Goal: Information Seeking & Learning: Learn about a topic

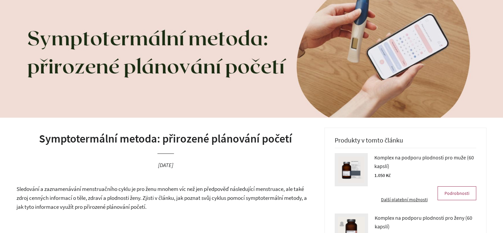
scroll to position [165, 0]
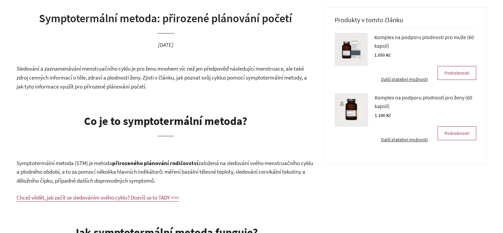
click at [61, 79] on span "Sledování a zaznamenávání menstruačního cyklu je pro ženu mnohem víc než jen př…" at bounding box center [162, 77] width 290 height 25
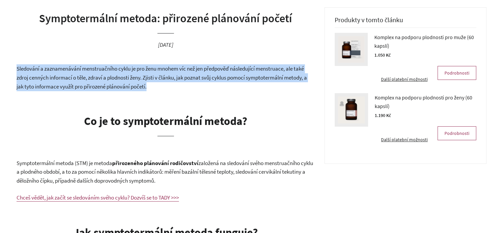
click at [61, 79] on span "Sledování a zaznamenávání menstruačního cyklu je pro ženu mnohem víc než jen př…" at bounding box center [162, 77] width 290 height 25
click at [175, 80] on span "Sledování a zaznamenávání menstruačního cyklu je pro ženu mnohem víc než jen př…" at bounding box center [162, 77] width 290 height 25
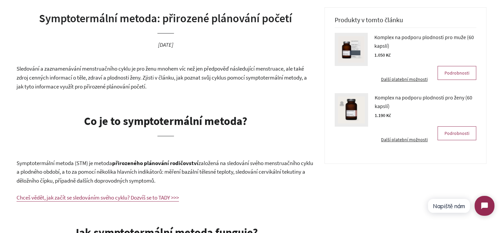
click at [175, 80] on span "Sledování a zaznamenávání menstruačního cyklu je pro ženu mnohem víc než jen př…" at bounding box center [162, 77] width 290 height 25
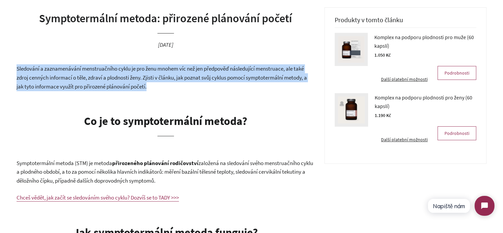
click at [175, 80] on span "Sledování a zaznamenávání menstruačního cyklu je pro ženu mnohem víc než jen př…" at bounding box center [162, 77] width 290 height 25
click at [172, 87] on p "Sledování a zaznamenávání menstruačního cyklu je pro ženu mnohem víc než jen př…" at bounding box center [166, 77] width 298 height 26
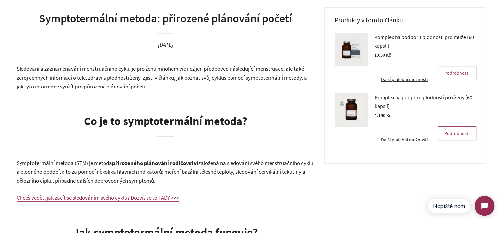
click at [172, 87] on p "Sledování a zaznamenávání menstruačního cyklu je pro ženu mnohem víc než jen př…" at bounding box center [166, 77] width 298 height 26
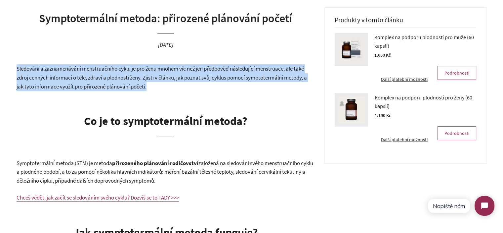
click at [172, 87] on p "Sledování a zaznamenávání menstruačního cyklu je pro ženu mnohem víc než jen př…" at bounding box center [166, 77] width 298 height 26
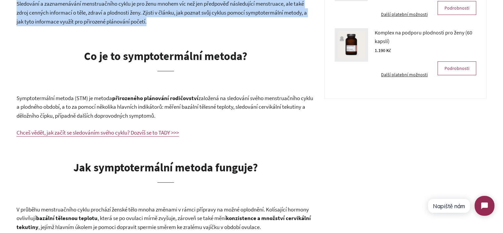
scroll to position [232, 0]
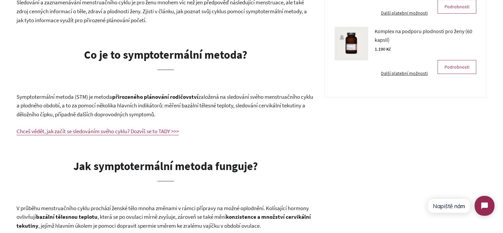
click at [131, 96] on b "přirozeného plánování rodičovství" at bounding box center [155, 96] width 86 height 7
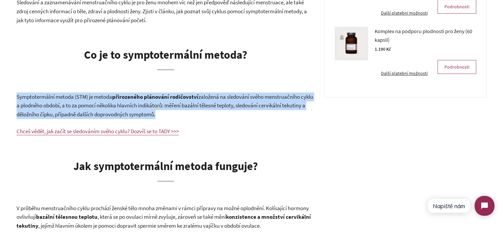
click at [131, 96] on b "přirozeného plánování rodičovství" at bounding box center [155, 96] width 86 height 7
copy div "Symptotermální metoda (STM) je metoda přirozeného plánování rodičovství založen…"
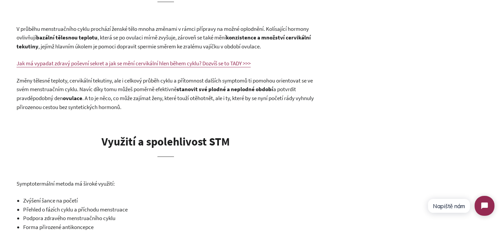
scroll to position [430, 0]
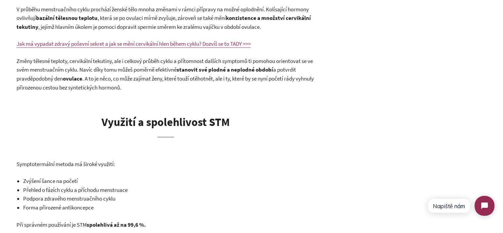
click at [124, 17] on span ", která se po ovulaci mírně zvyšuje, zároveň se také mění" at bounding box center [162, 17] width 128 height 7
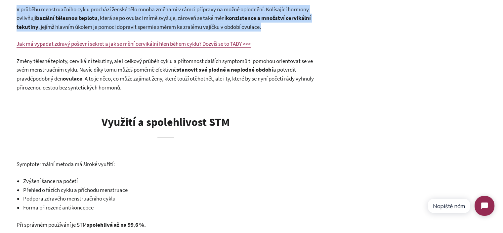
click at [124, 17] on span ", která se po ovulaci mírně zvyšuje, zároveň se také mění" at bounding box center [162, 17] width 128 height 7
click at [206, 16] on span ", která se po ovulaci mírně zvyšuje, zároveň se také mění" at bounding box center [162, 17] width 128 height 7
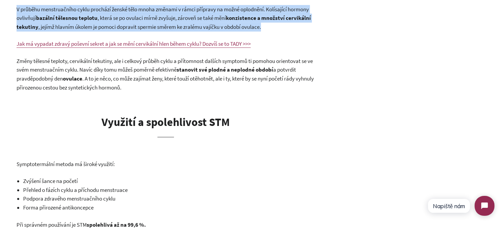
click at [270, 21] on b "konzistence a množství cervikální tekutiny" at bounding box center [164, 22] width 294 height 16
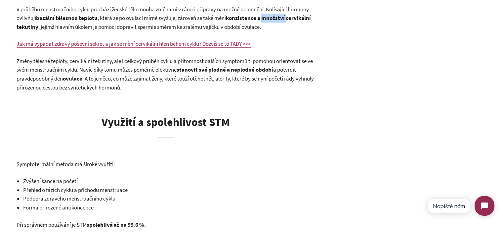
click at [270, 21] on b "konzistence a množství cervikální tekutiny" at bounding box center [164, 22] width 294 height 16
click at [275, 22] on p "V průběhu menstruačního cyklu prochází ženské tělo mnoha změnami v rámci přípra…" at bounding box center [166, 18] width 298 height 26
click at [292, 26] on p "V průběhu menstruačního cyklu prochází ženské tělo mnoha změnami v rámci přípra…" at bounding box center [166, 18] width 298 height 26
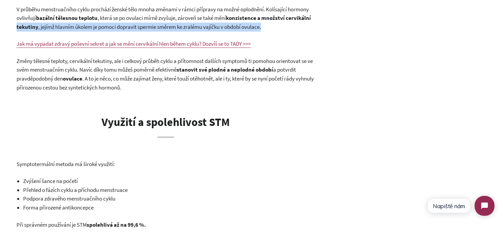
drag, startPoint x: 292, startPoint y: 26, endPoint x: 0, endPoint y: 23, distance: 292.5
click at [0, 23] on div "Symptotermální metoda: přirozené plánování početí 16. květen 2024 Sledování a z…" at bounding box center [251, 146] width 503 height 806
click at [150, 22] on p "V průběhu menstruačního cyklu prochází ženské tělo mnoha změnami v rámci přípra…" at bounding box center [166, 18] width 298 height 26
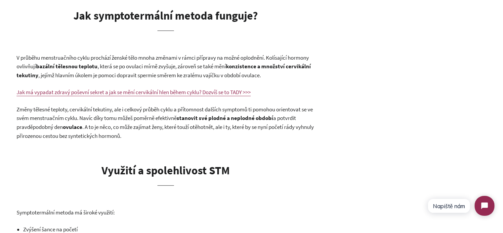
scroll to position [397, 0]
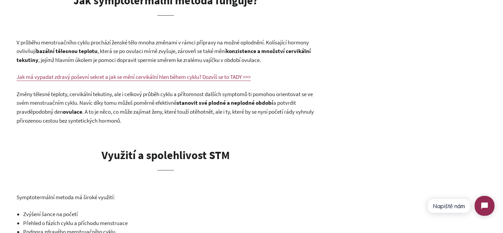
click at [120, 119] on span ". A to je něco, co může zajímat ženy, které touží otěhotnět, ale i ty, které by…" at bounding box center [165, 116] width 297 height 16
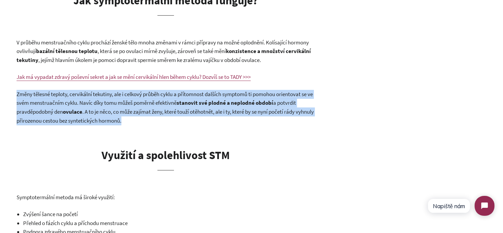
click at [120, 119] on span ". A to je něco, co může zajímat ženy, které touží otěhotnět, ale i ty, které by…" at bounding box center [165, 116] width 297 height 16
click at [164, 120] on p "Změny tělesné teploty, cervikální tekutiny, ale i celkový průběh cyklu a přítom…" at bounding box center [166, 107] width 298 height 35
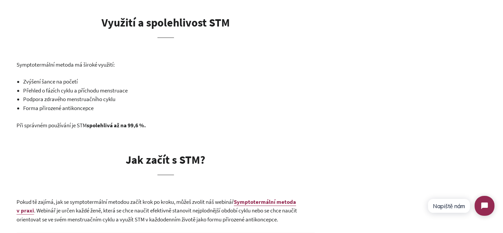
scroll to position [496, 0]
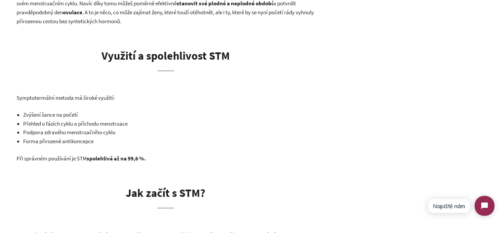
click at [36, 124] on span "Přehled o fázích cyklu a příchodu menstruace" at bounding box center [75, 123] width 105 height 7
drag, startPoint x: 36, startPoint y: 124, endPoint x: 103, endPoint y: 123, distance: 66.8
click at [103, 123] on span "Přehled o fázích cyklu a příchodu menstruace" at bounding box center [75, 123] width 105 height 7
copy span "Přehled o fázích cyklu a příchodu menstruace"
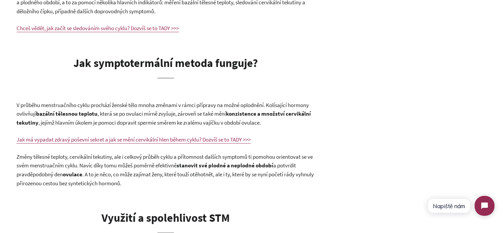
scroll to position [331, 0]
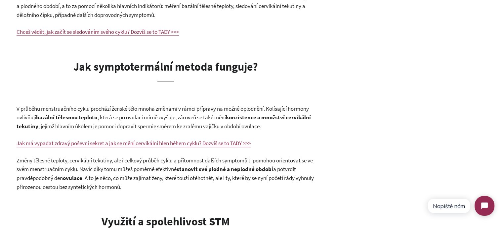
click at [174, 114] on span ", která se po ovulaci mírně zvyšuje, zároveň se také mění" at bounding box center [162, 116] width 128 height 7
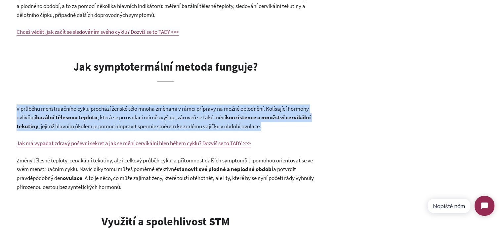
click at [174, 114] on span ", která se po ovulaci mírně zvyšuje, zároveň se také mění" at bounding box center [162, 116] width 128 height 7
click at [234, 119] on b "konzistence a množství cervikální tekutiny" at bounding box center [164, 121] width 294 height 16
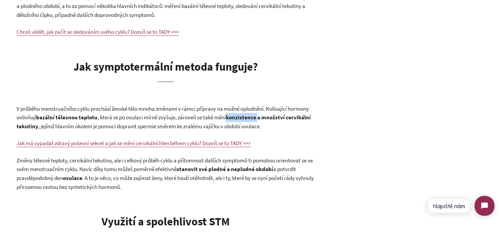
click at [234, 119] on b "konzistence a množství cervikální tekutiny" at bounding box center [164, 121] width 294 height 16
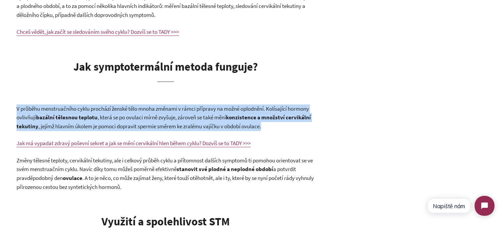
click at [234, 119] on b "konzistence a množství cervikální tekutiny" at bounding box center [164, 121] width 294 height 16
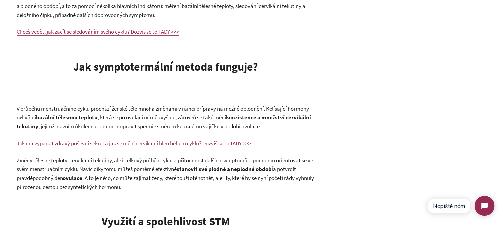
click at [168, 172] on span "Změny tělesné teploty, cervikální tekutiny, ale i celkový průběh cyklu a přítom…" at bounding box center [165, 164] width 296 height 16
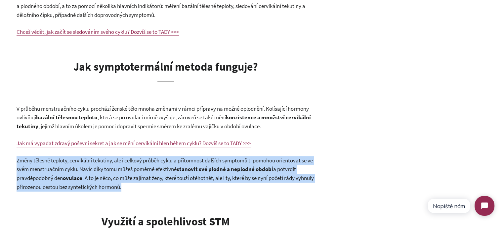
click at [168, 172] on span "Změny tělesné teploty, cervikální tekutiny, ale i celkový průběh cyklu a přítom…" at bounding box center [165, 164] width 296 height 16
click at [198, 180] on span ". A to je něco, co může zajímat ženy, které touží otěhotnět, ale i ty, které by…" at bounding box center [165, 182] width 297 height 16
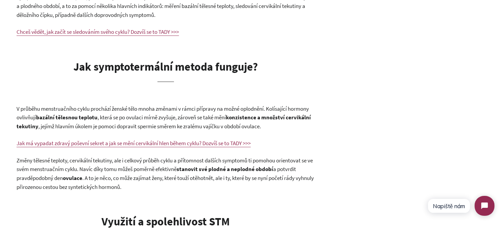
click at [239, 115] on b "konzistence a množství cervikální tekutiny" at bounding box center [164, 121] width 294 height 16
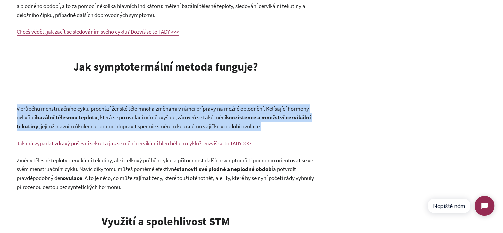
click at [239, 115] on b "konzistence a množství cervikální tekutiny" at bounding box center [164, 121] width 294 height 16
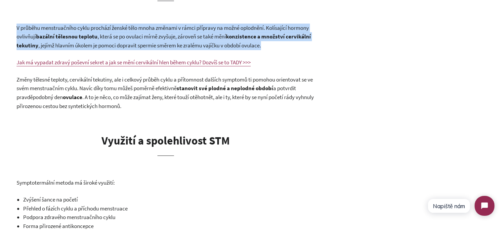
scroll to position [397, 0]
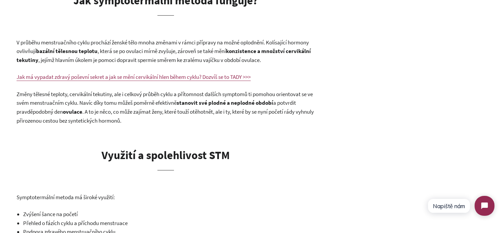
click at [182, 118] on p "Změny tělesné teploty, cervikální tekutiny, ale i celkový průběh cyklu a přítom…" at bounding box center [166, 107] width 298 height 35
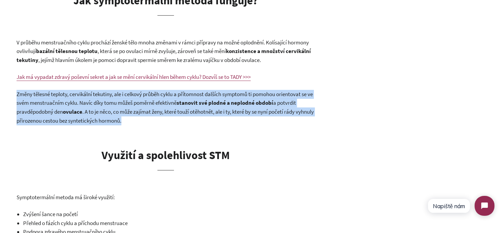
click at [182, 118] on p "Změny tělesné teploty, cervikální tekutiny, ale i celkový průběh cyklu a přítom…" at bounding box center [166, 107] width 298 height 35
click at [154, 115] on p "Změny tělesné teploty, cervikální tekutiny, ale i celkový průběh cyklu a přítom…" at bounding box center [166, 107] width 298 height 35
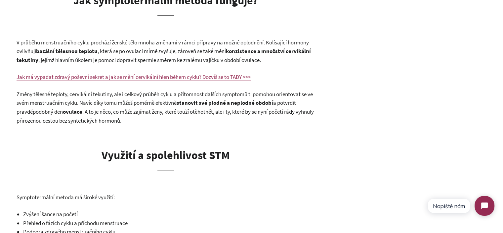
click at [149, 51] on span ", která se po ovulaci mírně zvyšuje, zároveň se také mění" at bounding box center [162, 50] width 128 height 7
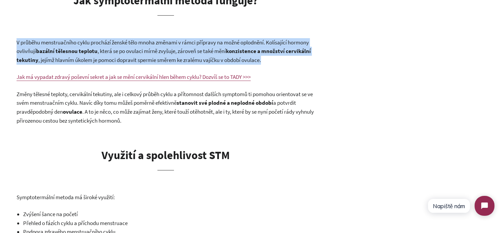
click at [149, 51] on span ", která se po ovulaci mírně zvyšuje, zároveň se také mění" at bounding box center [162, 50] width 128 height 7
click at [270, 45] on span "V průběhu menstruačního cyklu prochází ženské tělo mnoha změnami v rámci přípra…" at bounding box center [163, 47] width 292 height 16
click at [307, 48] on b "konzistence a množství cervikální tekutiny" at bounding box center [164, 55] width 294 height 16
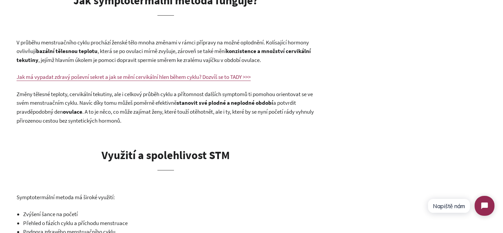
click at [83, 136] on div "Sledování a zaznamenávání menstruačního cyklu je pro ženu mnohem víc než jen př…" at bounding box center [166, 191] width 298 height 716
click at [127, 108] on span ". A to je něco, co může zajímat ženy, které touží otěhotnět, ale i ty, které by…" at bounding box center [165, 116] width 297 height 16
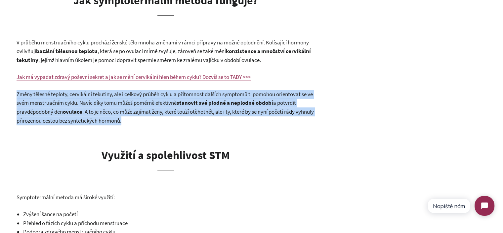
click at [127, 108] on span ". A to je něco, co může zajímat ženy, které touží otěhotnět, ale i ty, které by…" at bounding box center [165, 116] width 297 height 16
click at [184, 114] on span ". A to je něco, co může zajímat ženy, které touží otěhotnět, ale i ty, které by…" at bounding box center [165, 116] width 297 height 16
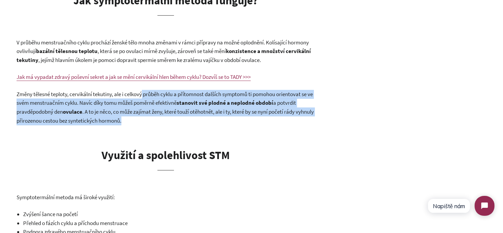
drag, startPoint x: 144, startPoint y: 93, endPoint x: 197, endPoint y: 118, distance: 58.6
click at [197, 118] on p "Změny tělesné teploty, cervikální tekutiny, ale i celkový průběh cyklu a přítom…" at bounding box center [166, 107] width 298 height 35
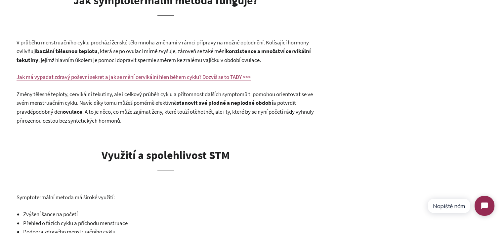
click at [217, 54] on span ", která se po ovulaci mírně zvyšuje, zároveň se také mění" at bounding box center [162, 50] width 128 height 7
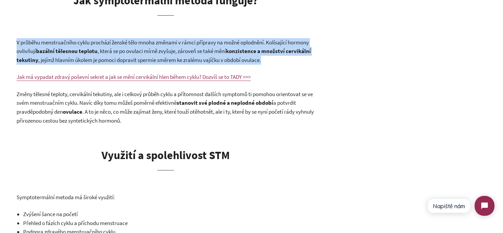
click at [217, 54] on span ", která se po ovulaci mírně zvyšuje, zároveň se také mění" at bounding box center [162, 50] width 128 height 7
click at [263, 54] on b "konzistence a množství cervikální tekutiny" at bounding box center [164, 55] width 294 height 16
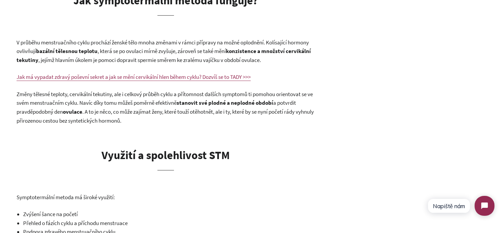
drag, startPoint x: 282, startPoint y: 61, endPoint x: 13, endPoint y: 44, distance: 270.2
click at [9, 45] on div "Symptotermální metoda: přirozené plánování početí 16. květen 2024 Sledování a z…" at bounding box center [251, 179] width 503 height 806
click at [13, 44] on div "Symptotermální metoda: přirozené plánování početí 16. květen 2024 Sledování a z…" at bounding box center [251, 179] width 503 height 806
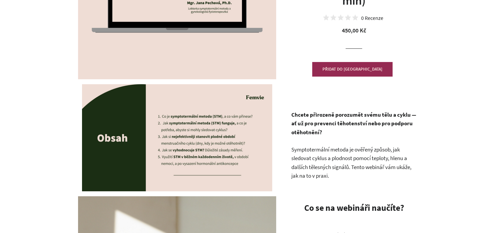
scroll to position [198, 0]
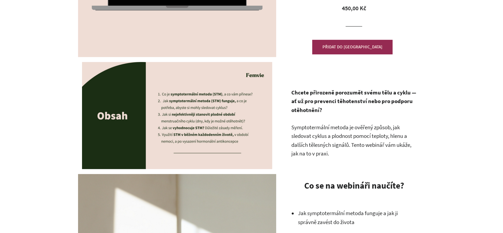
click at [338, 102] on strong "Chcete přirozeně porozumět svému tělu a cyklu — ať už pro prevenci těhotenství …" at bounding box center [353, 101] width 125 height 25
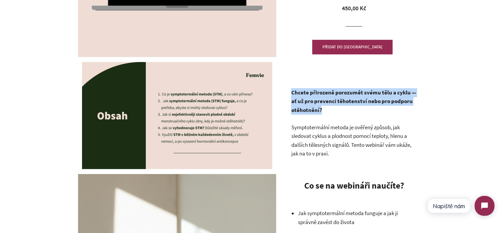
click at [338, 102] on strong "Chcete přirozeně porozumět svému tělu a cyklu — ať už pro prevenci těhotenství …" at bounding box center [353, 101] width 125 height 25
click at [342, 113] on p "Chcete přirozeně porozumět svému tělu a cyklu — ať už pro prevenci těhotenství …" at bounding box center [354, 101] width 126 height 26
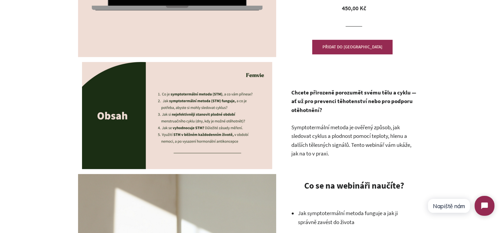
click at [338, 135] on span "Symptotermální metoda je ověřený způsob, jak sledovat cyklus a plodnost pomocí …" at bounding box center [351, 140] width 120 height 34
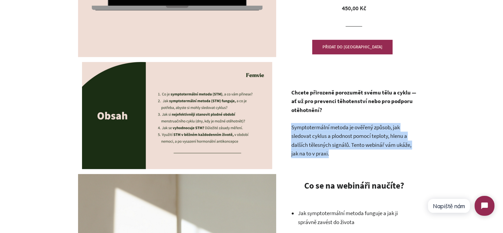
click at [338, 135] on span "Symptotermální metoda je ověřený způsob, jak sledovat cyklus a plodnost pomocí …" at bounding box center [351, 140] width 120 height 34
click at [345, 144] on span "Symptotermální metoda je ověřený způsob, jak sledovat cyklus a plodnost pomocí …" at bounding box center [351, 140] width 120 height 34
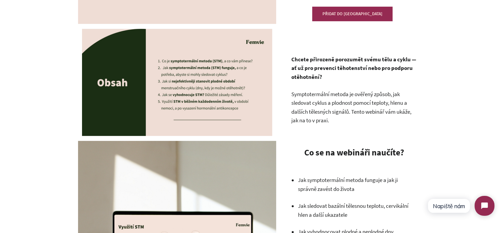
scroll to position [298, 0]
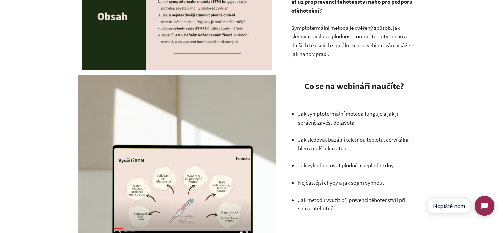
click at [341, 121] on p "Jak symptotermální metoda funguje a jak ji správně zavést do života" at bounding box center [357, 118] width 119 height 18
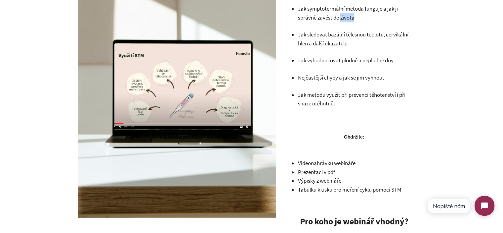
scroll to position [562, 0]
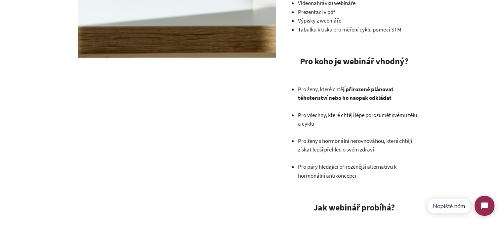
click at [341, 121] on p "Pro všechny, které chtějí lépe porozumět svému tělu a cyklu" at bounding box center [357, 119] width 119 height 18
click at [340, 100] on strong "přirozeně plánovat těhotenství nebo ho naopak odkládat" at bounding box center [346, 93] width 96 height 16
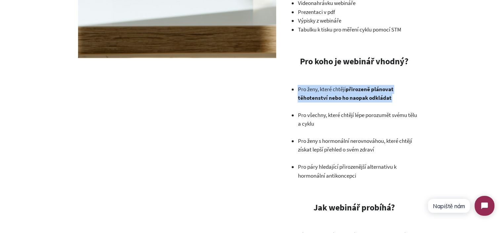
click at [340, 100] on strong "přirozeně plánovat těhotenství nebo ho naopak odkládat" at bounding box center [346, 93] width 96 height 16
click at [340, 103] on ul "Pro ženy, které chtějí přirozeně plánovat těhotenství nebo ho naopak odkládat P…" at bounding box center [357, 132] width 119 height 95
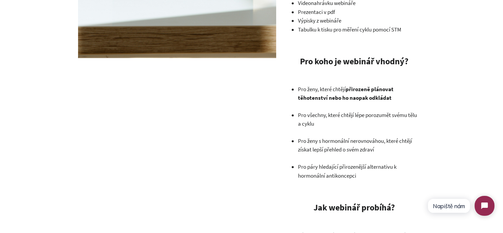
click at [333, 114] on p "Pro všechny, které chtějí lépe porozumět svému tělu a cyklu" at bounding box center [357, 119] width 119 height 18
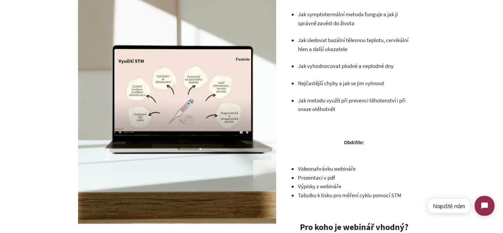
scroll to position [364, 0]
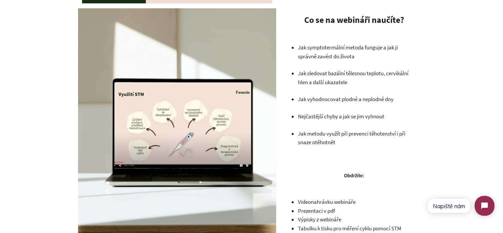
click at [347, 71] on p "Jak sledovat bazální tělesnou teplotu, cervikální hlen a další ukazatele" at bounding box center [357, 78] width 119 height 18
click at [345, 57] on p "Jak symptotermální metoda funguje a jak ji správně zavést do života" at bounding box center [357, 52] width 119 height 18
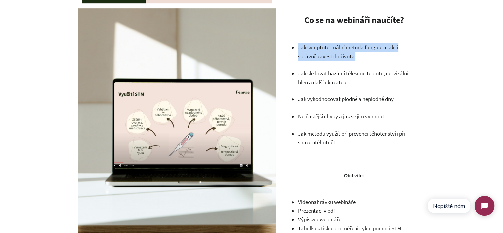
click at [345, 57] on p "Jak symptotermální metoda funguje a jak ji správně zavést do života" at bounding box center [357, 52] width 119 height 18
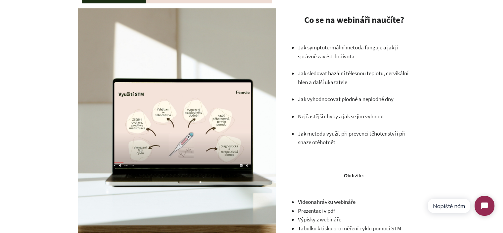
click at [352, 82] on p "Jak sledovat bazální tělesnou teplotu, cervikální hlen a další ukazatele" at bounding box center [357, 78] width 119 height 18
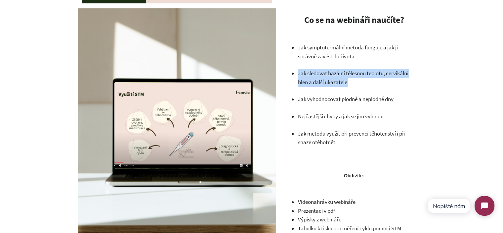
click at [352, 82] on p "Jak sledovat bazální tělesnou teplotu, cervikální hlen a další ukazatele" at bounding box center [357, 78] width 119 height 18
click at [358, 81] on p "Jak sledovat bazální tělesnou teplotu, cervikální hlen a další ukazatele" at bounding box center [357, 78] width 119 height 18
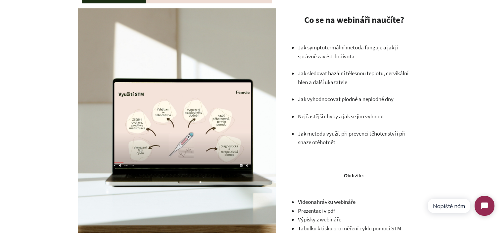
click at [320, 80] on p "Jak sledovat bazální tělesnou teplotu, cervikální hlen a další ukazatele" at bounding box center [357, 78] width 119 height 18
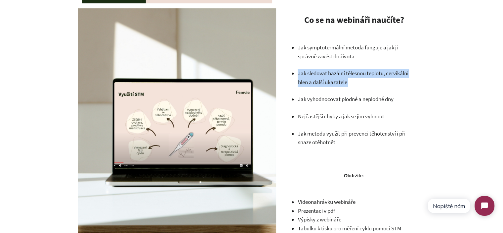
click at [320, 80] on p "Jak sledovat bazální tělesnou teplotu, cervikální hlen a další ukazatele" at bounding box center [357, 78] width 119 height 18
copy ul "Jak sledovat bazální tělesnou teplotu, cervikální hlen a další ukazatele"
